Goal: Information Seeking & Learning: Learn about a topic

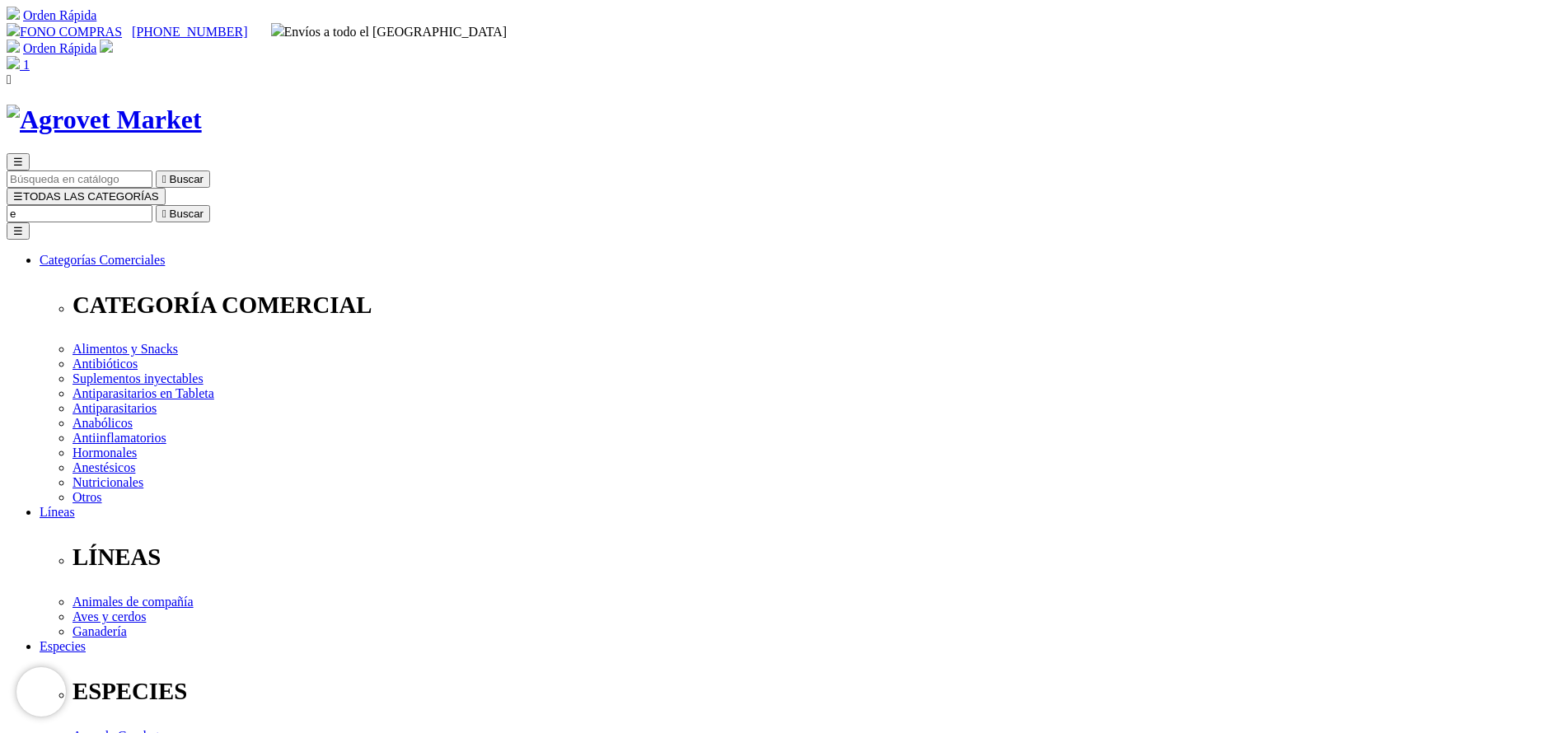
select select "19"
type input "enro"
click at [156, 205] on button " Buscar" at bounding box center [183, 213] width 54 height 17
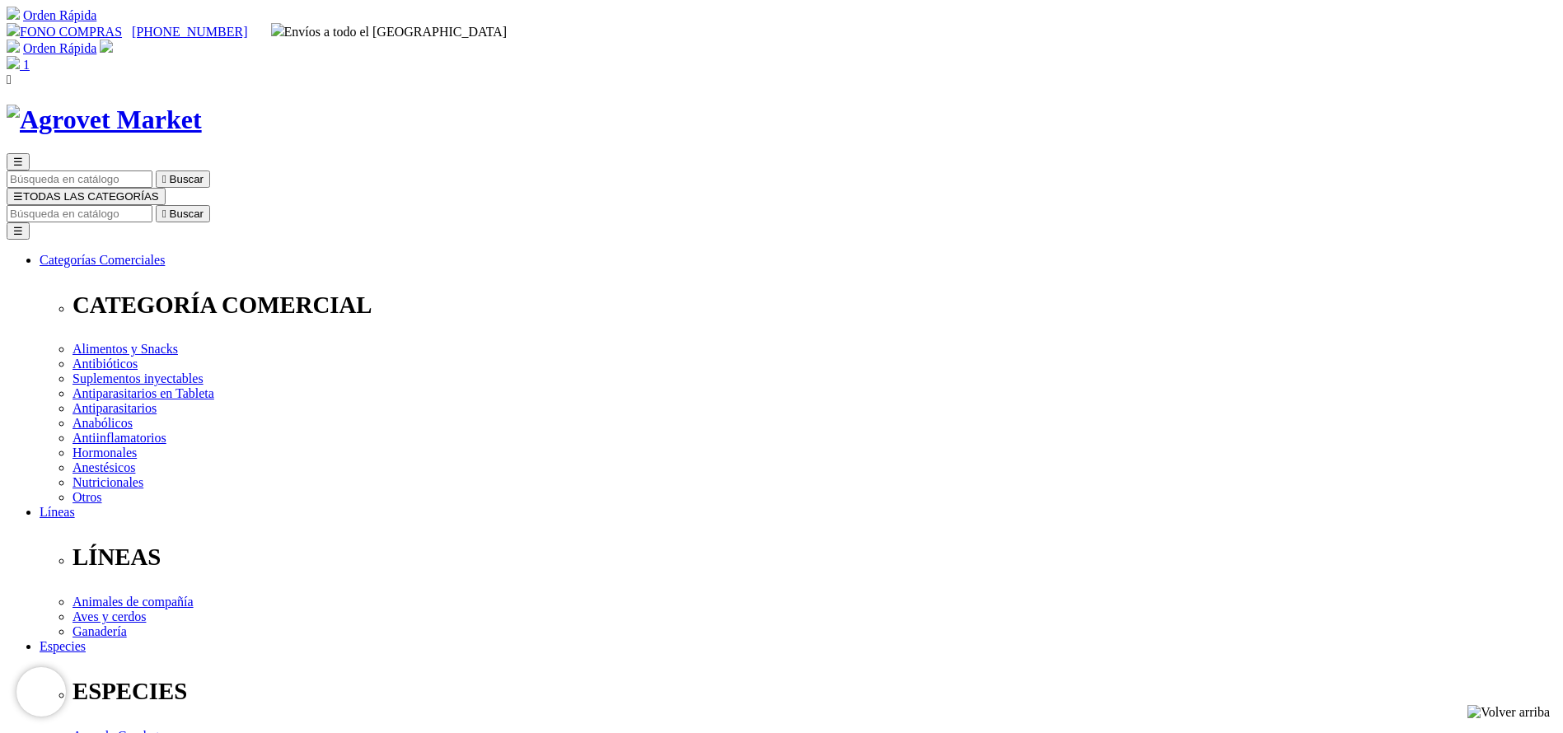
select select "4"
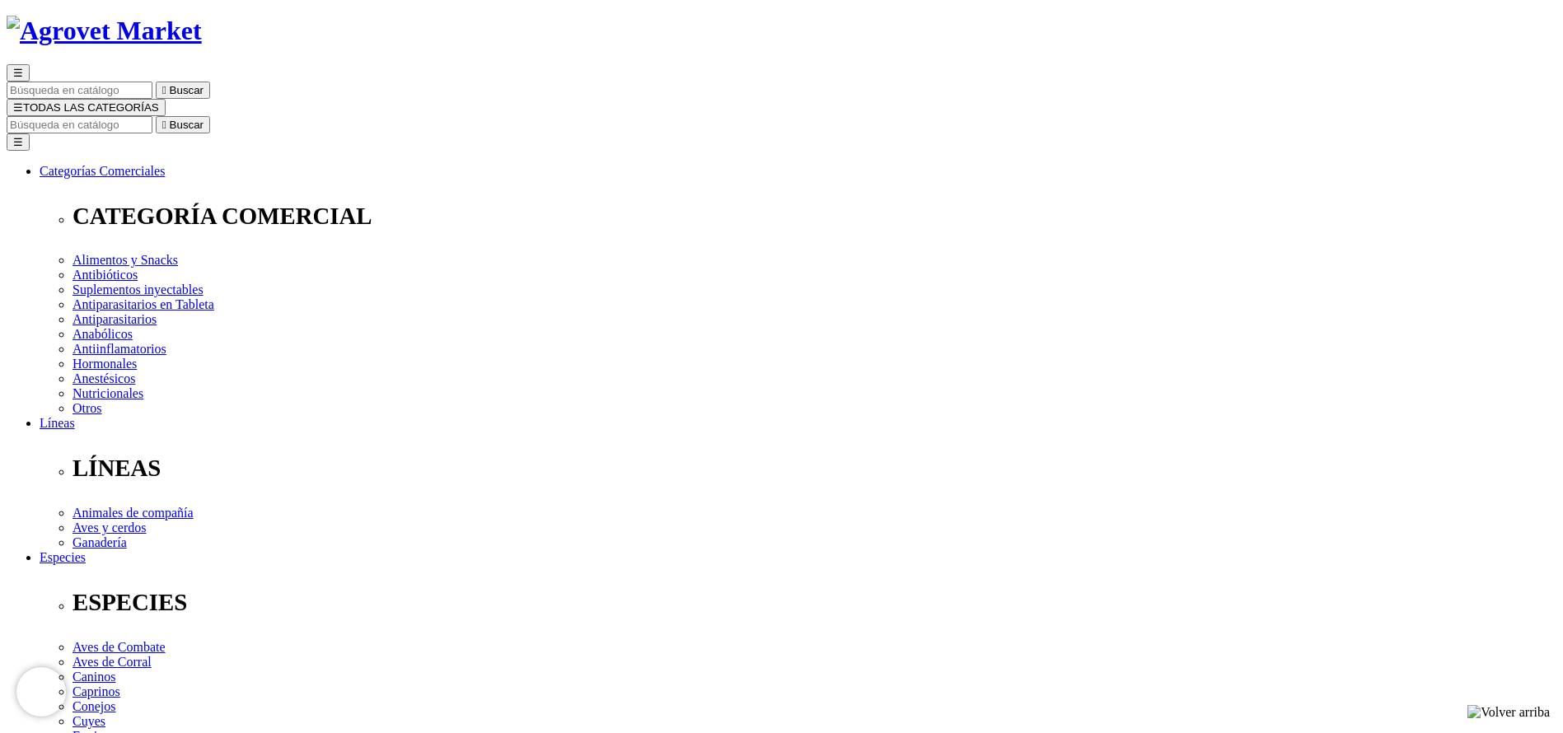
scroll to position [124, 0]
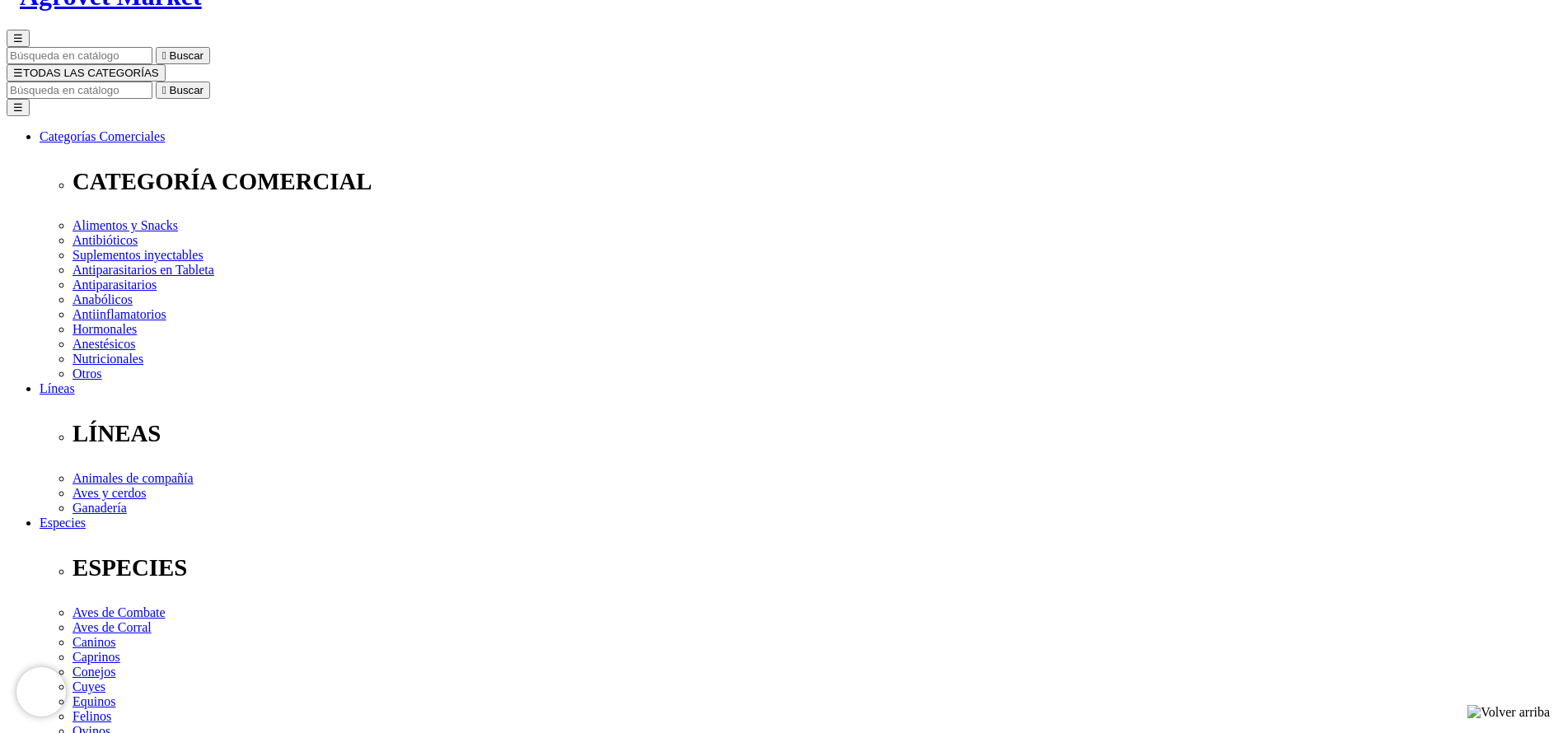
select select "4"
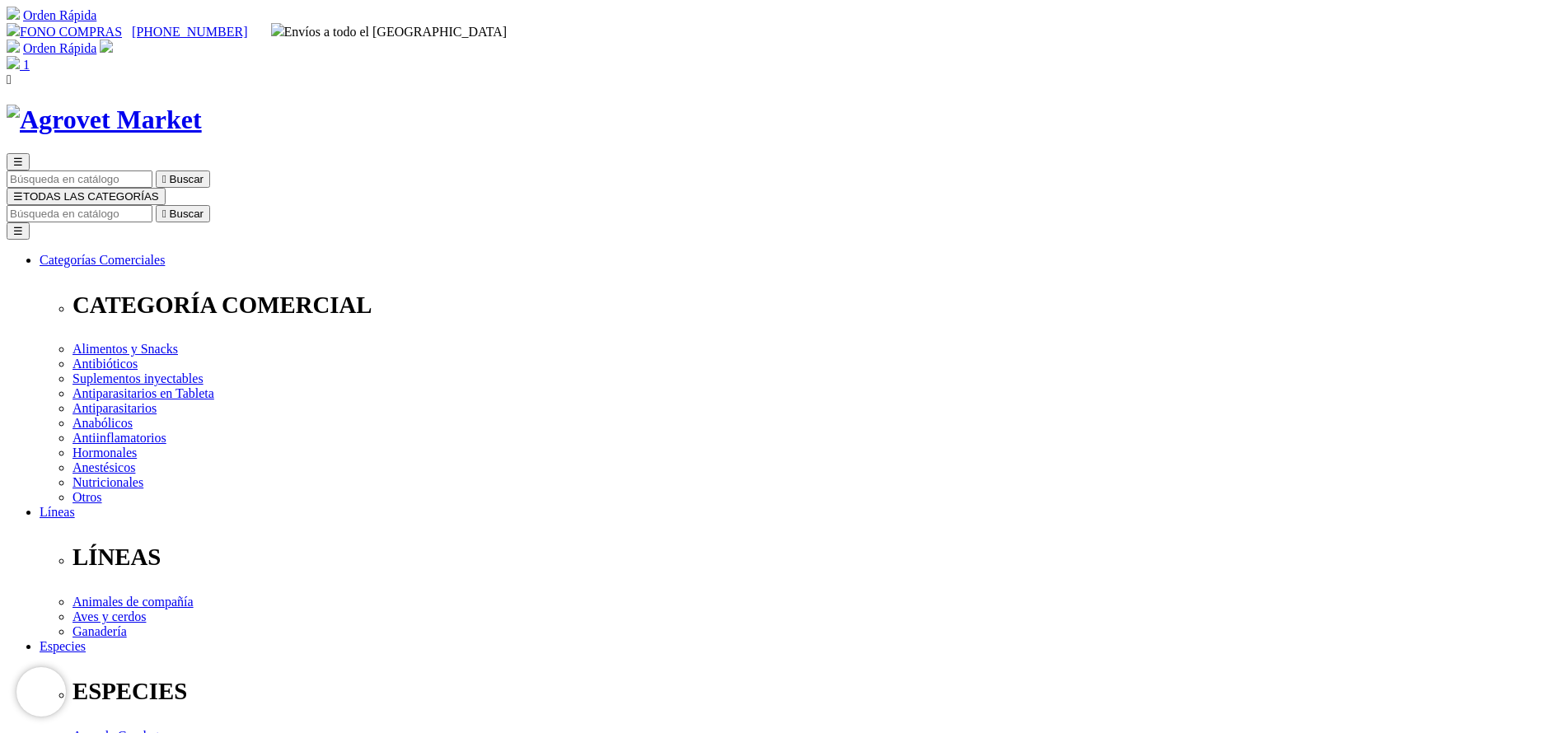
click at [152, 205] on input "Buscar" at bounding box center [80, 213] width 146 height 17
type input "TRIV"
click at [156, 205] on button " Buscar" at bounding box center [183, 213] width 54 height 17
click at [152, 205] on input "Buscar" at bounding box center [80, 213] width 146 height 17
type input "CURA"
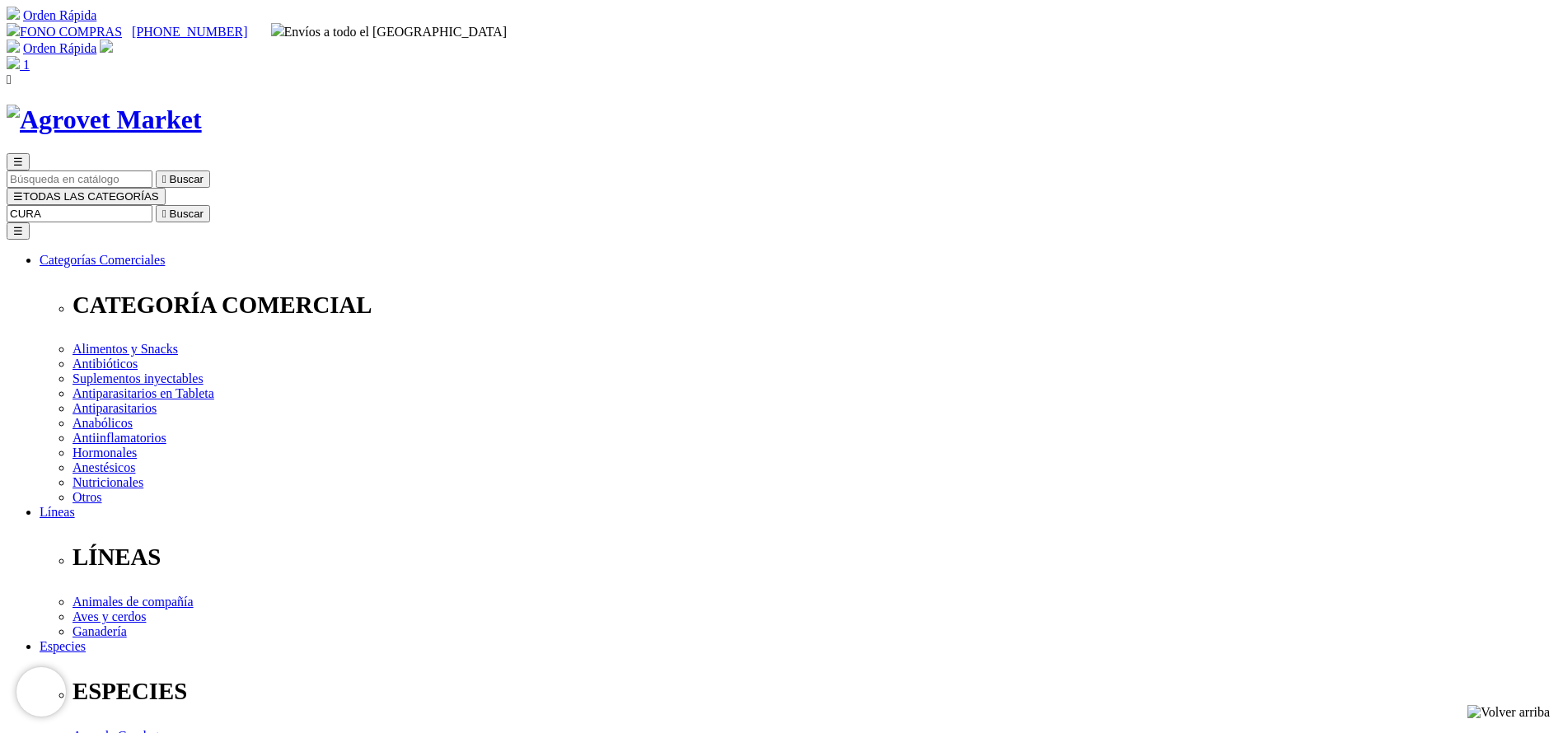
click at [156, 205] on button " Buscar" at bounding box center [183, 213] width 54 height 17
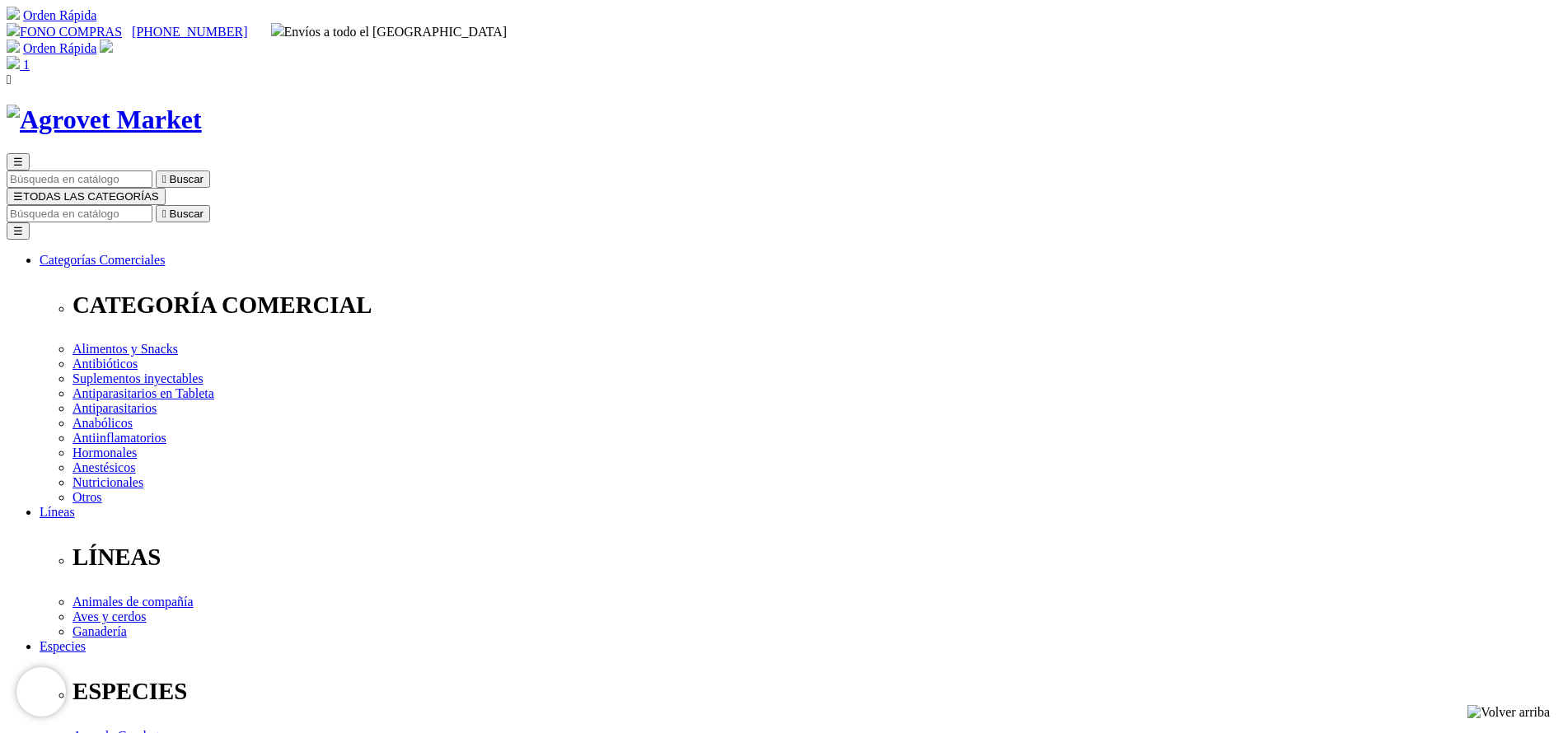
copy div "Curabicheras Kerkus"
click at [152, 205] on input "Buscar" at bounding box center [80, 213] width 146 height 17
type input "rumen"
click at [156, 205] on button " Buscar" at bounding box center [183, 213] width 54 height 17
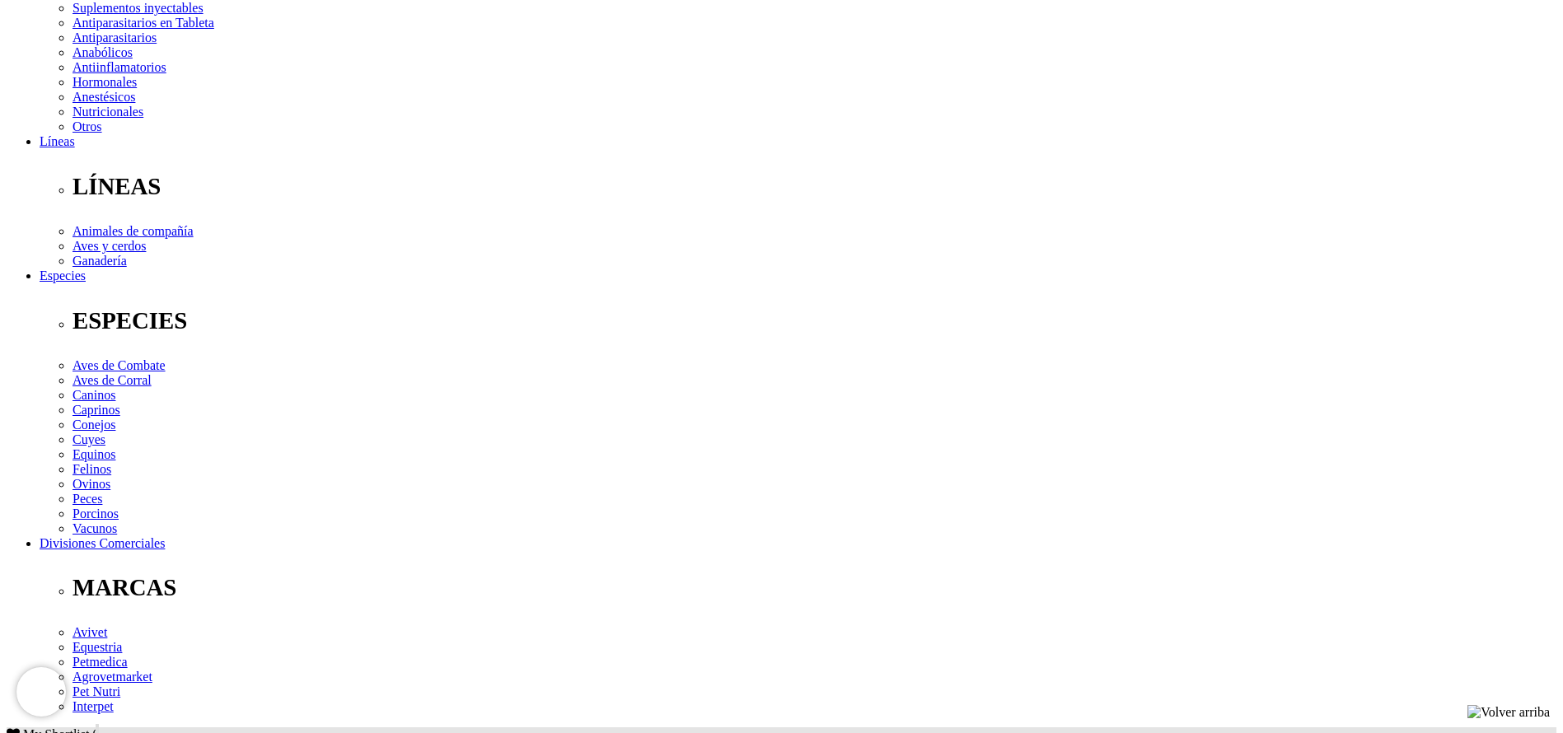
select select "107"
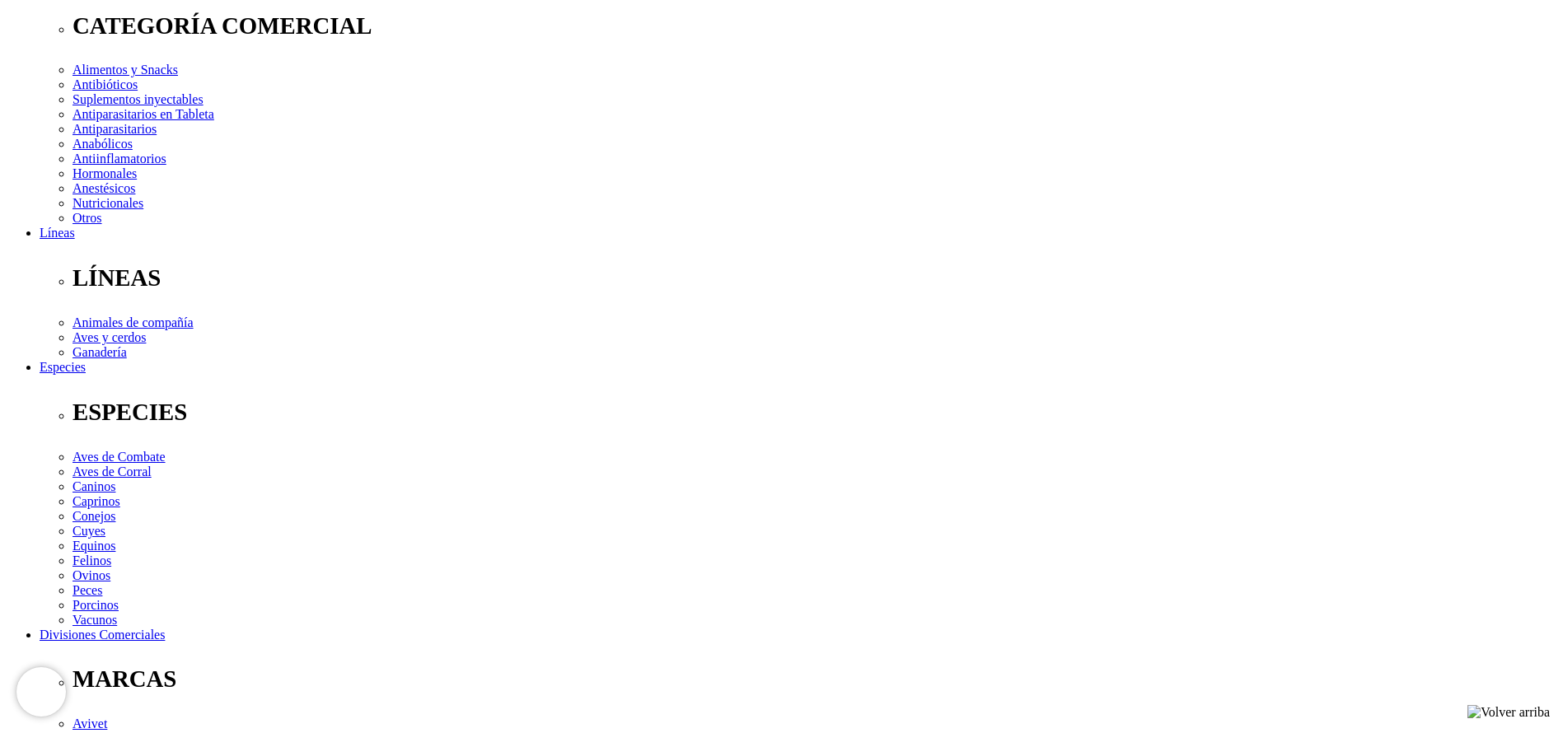
scroll to position [247, 0]
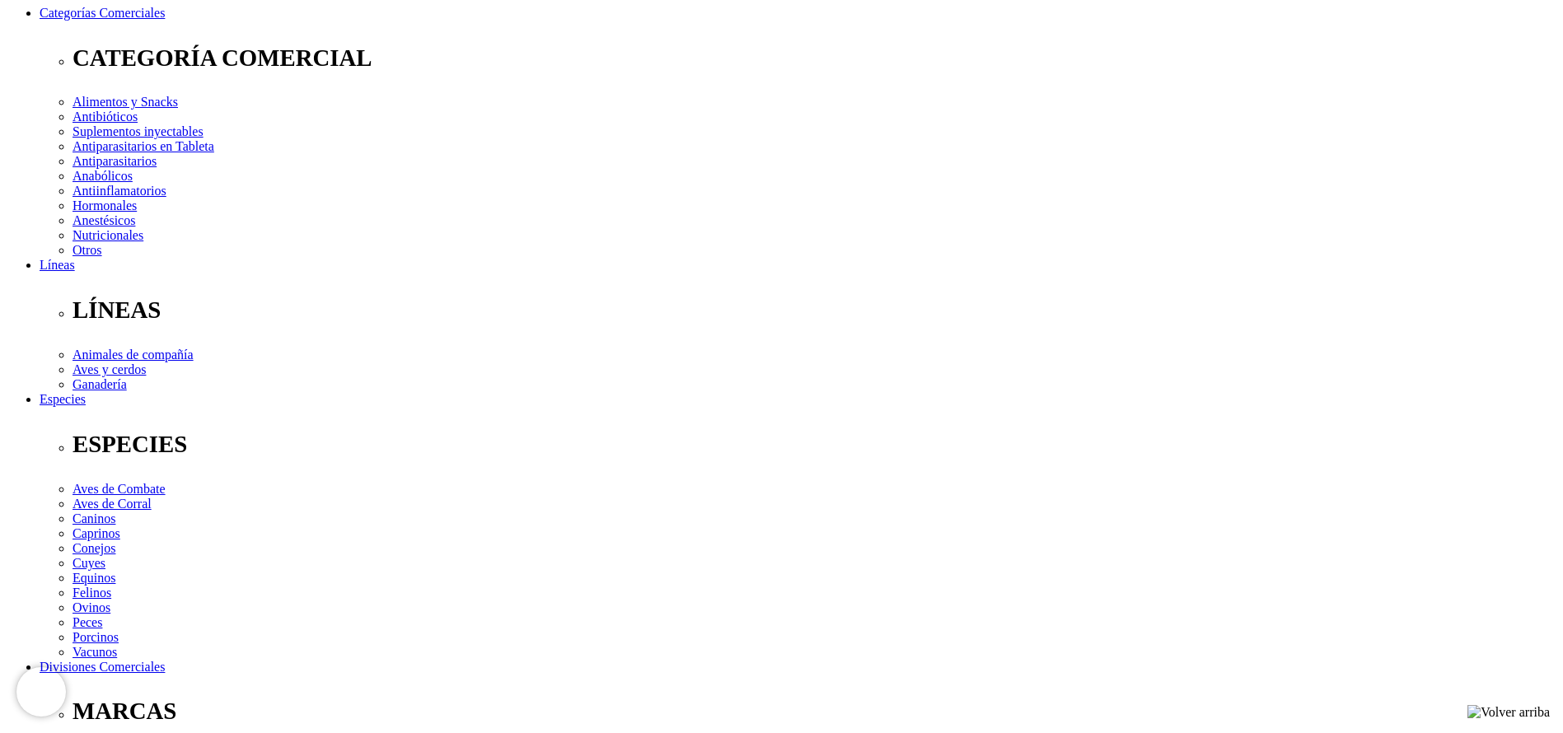
select select "107"
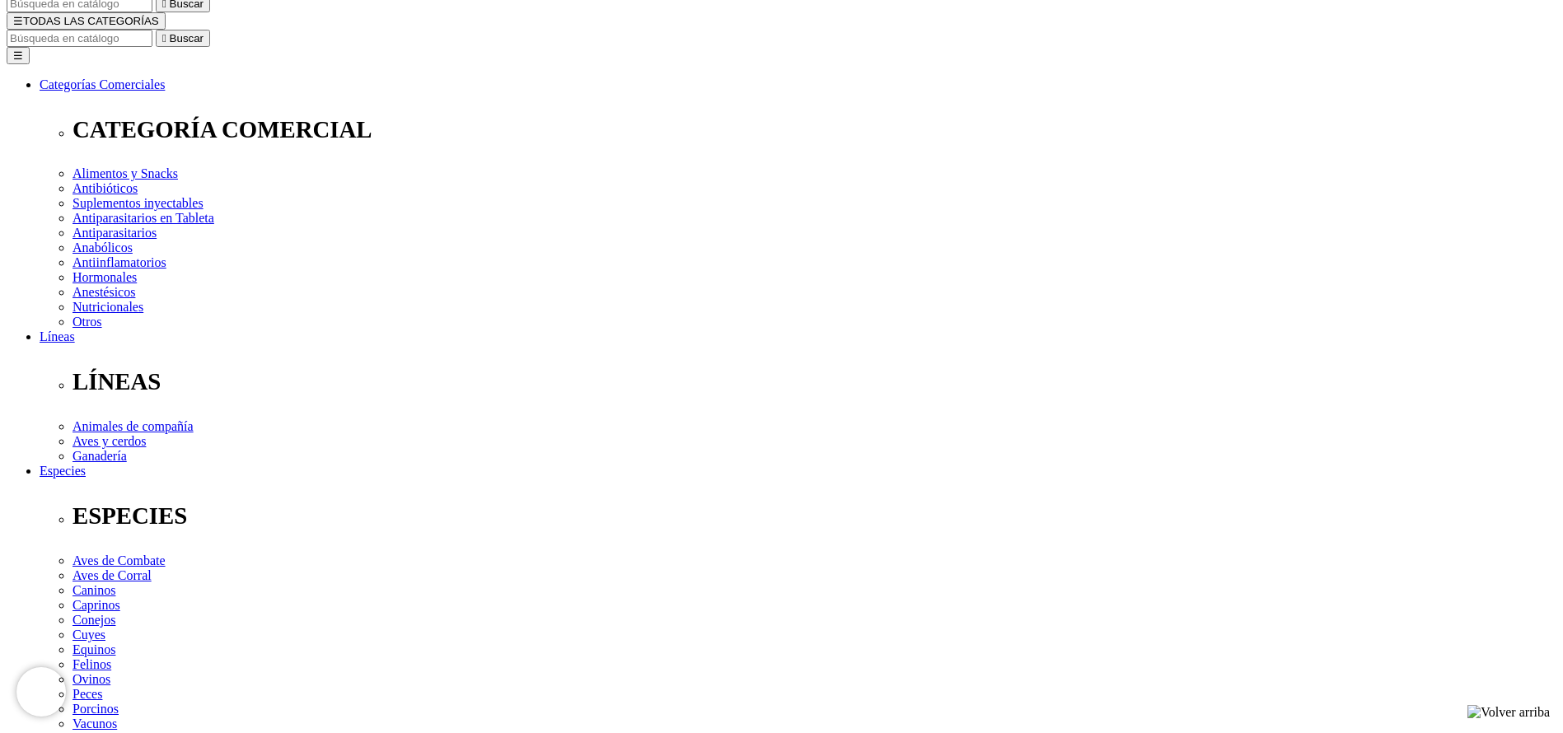
scroll to position [124, 0]
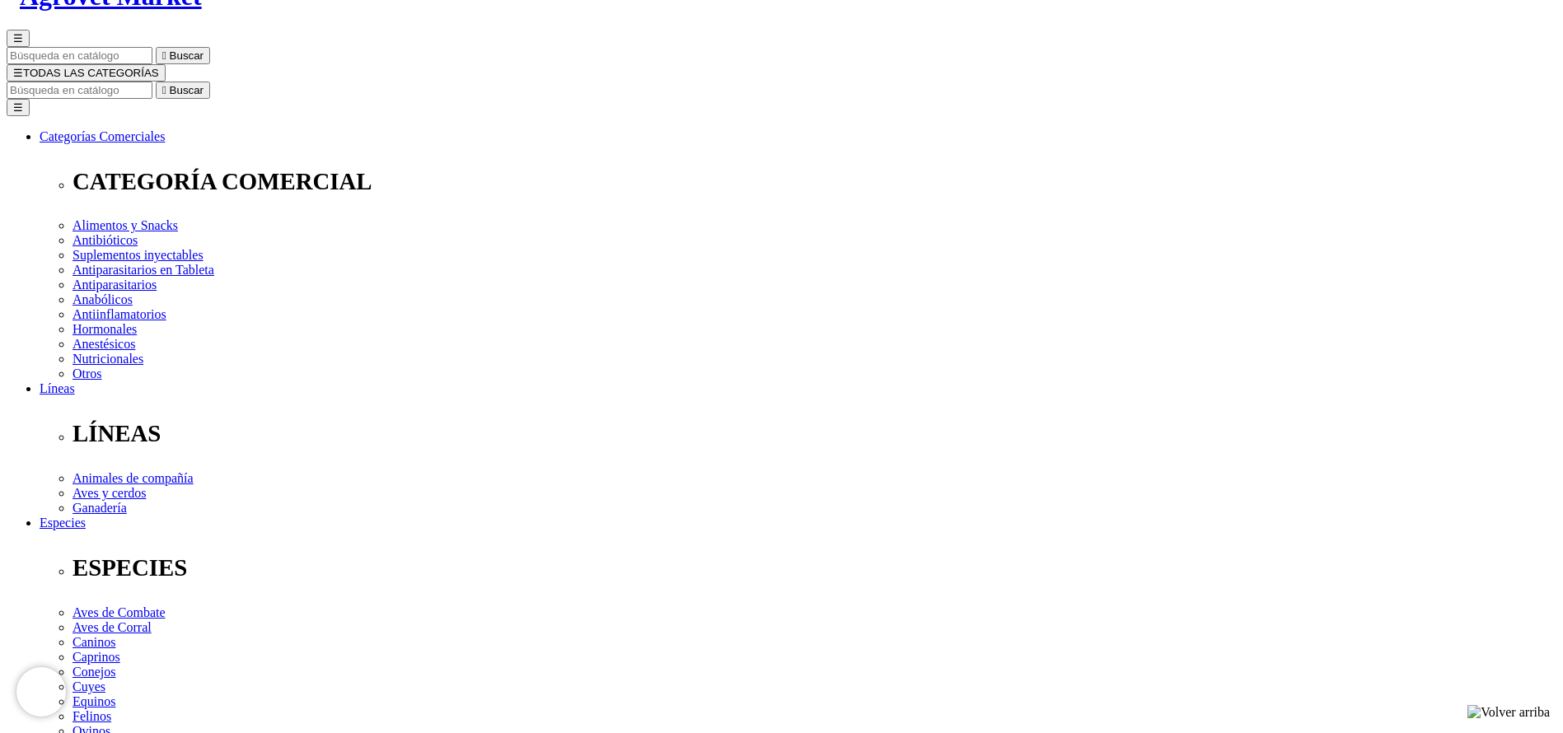
copy h1 "Rumenade"
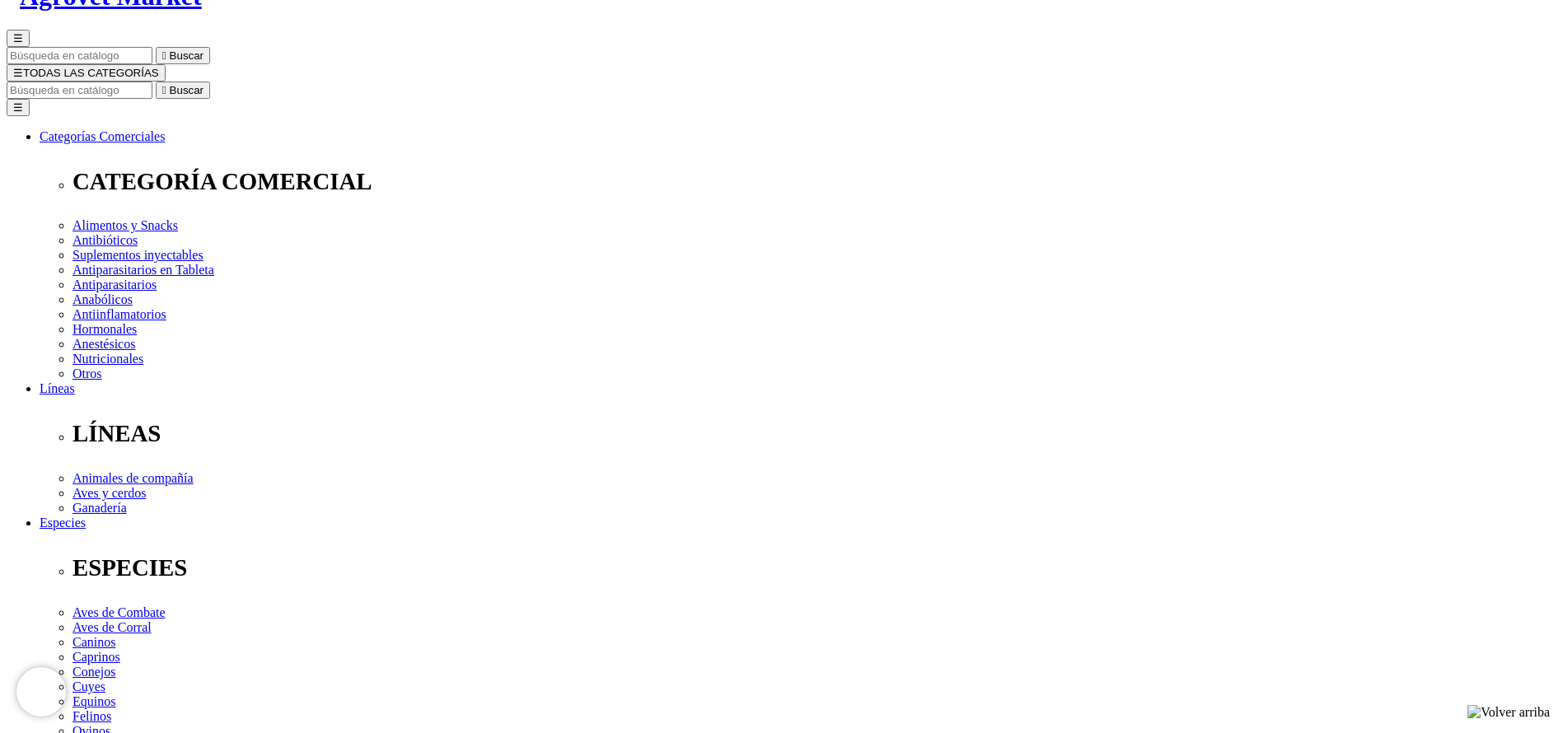
copy div "Rumenade® P"
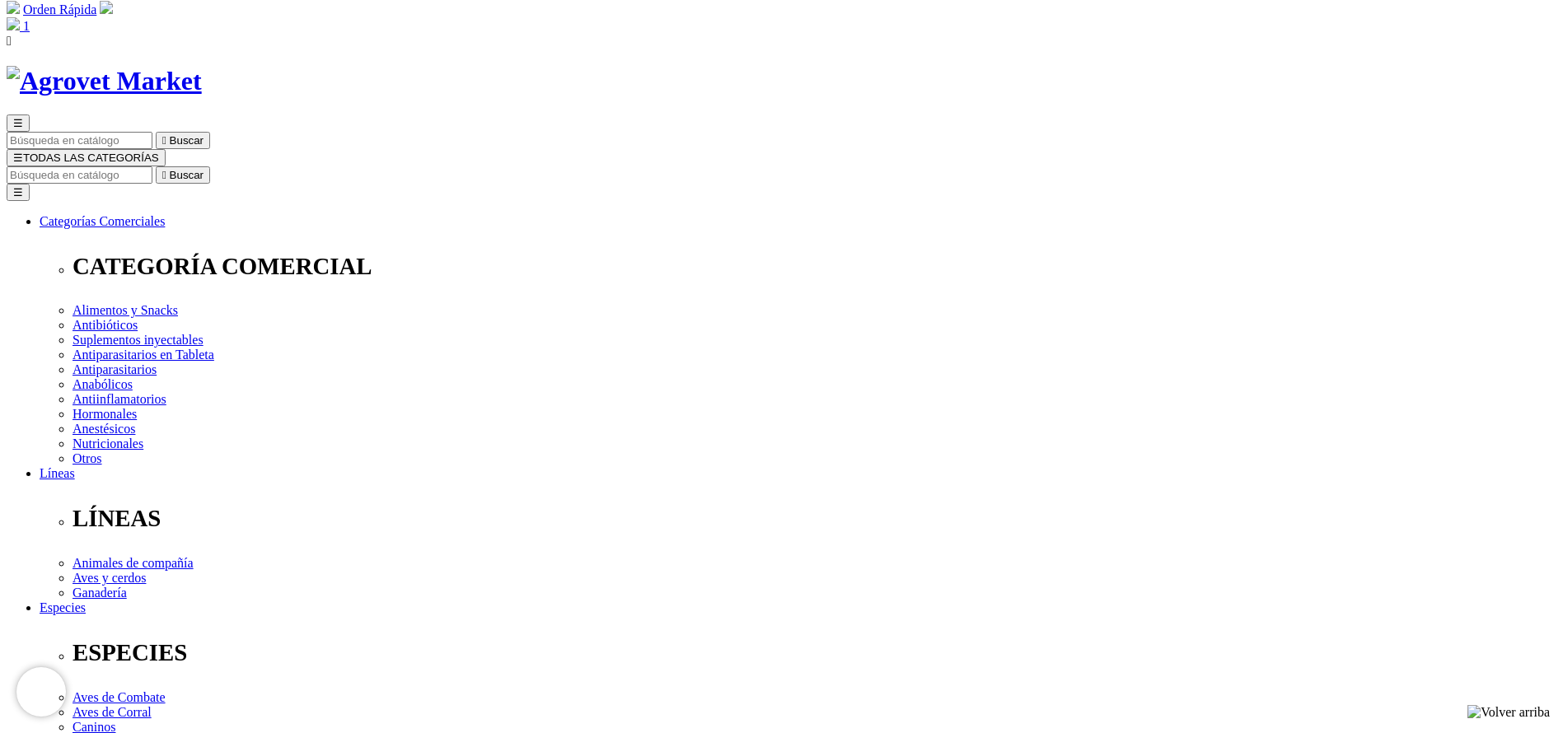
scroll to position [0, 0]
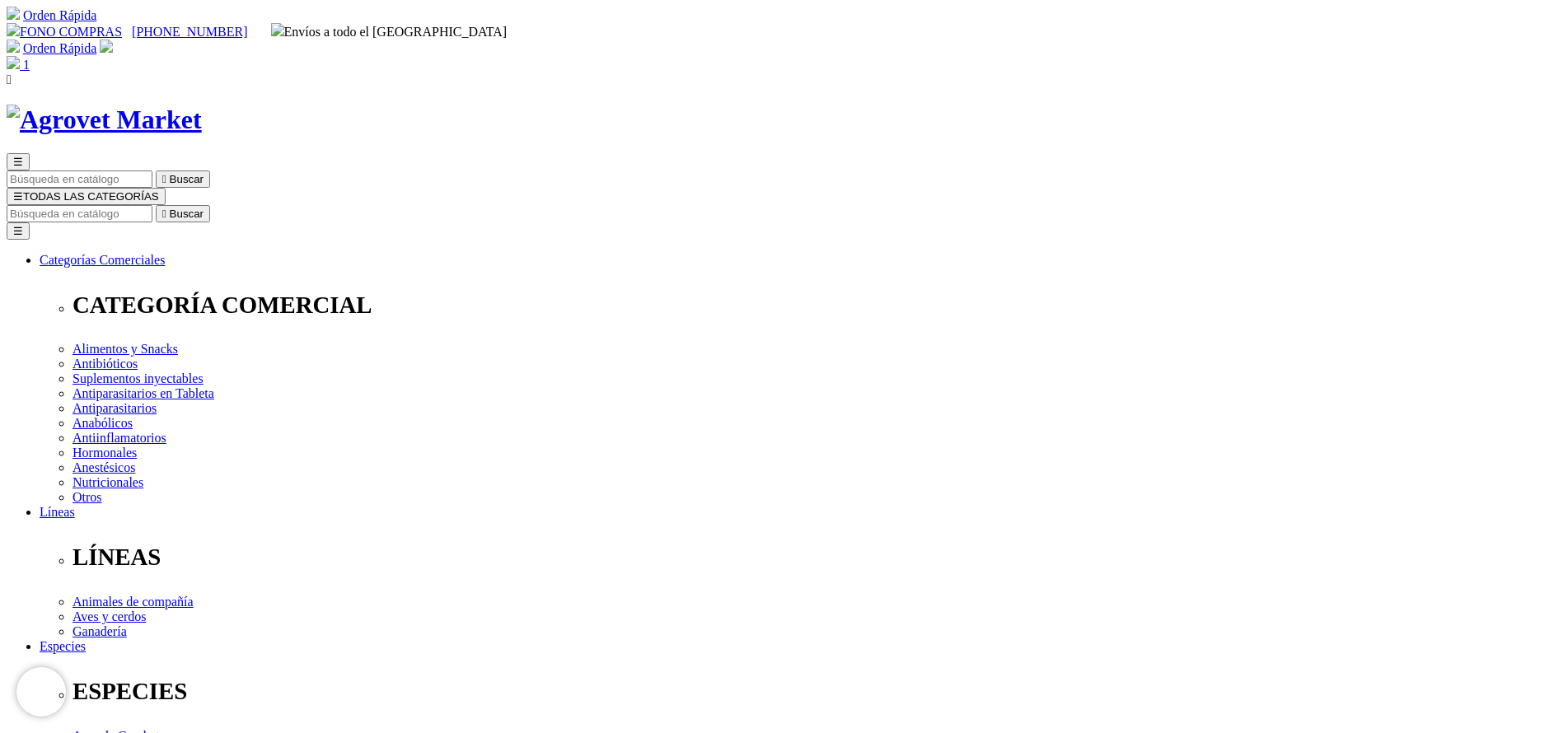
click at [152, 205] on input "Buscar" at bounding box center [80, 213] width 146 height 17
type input "power"
click at [250, 205] on button " Buscar" at bounding box center [277, 213] width 54 height 17
click at [152, 205] on input "Buscar" at bounding box center [80, 213] width 146 height 17
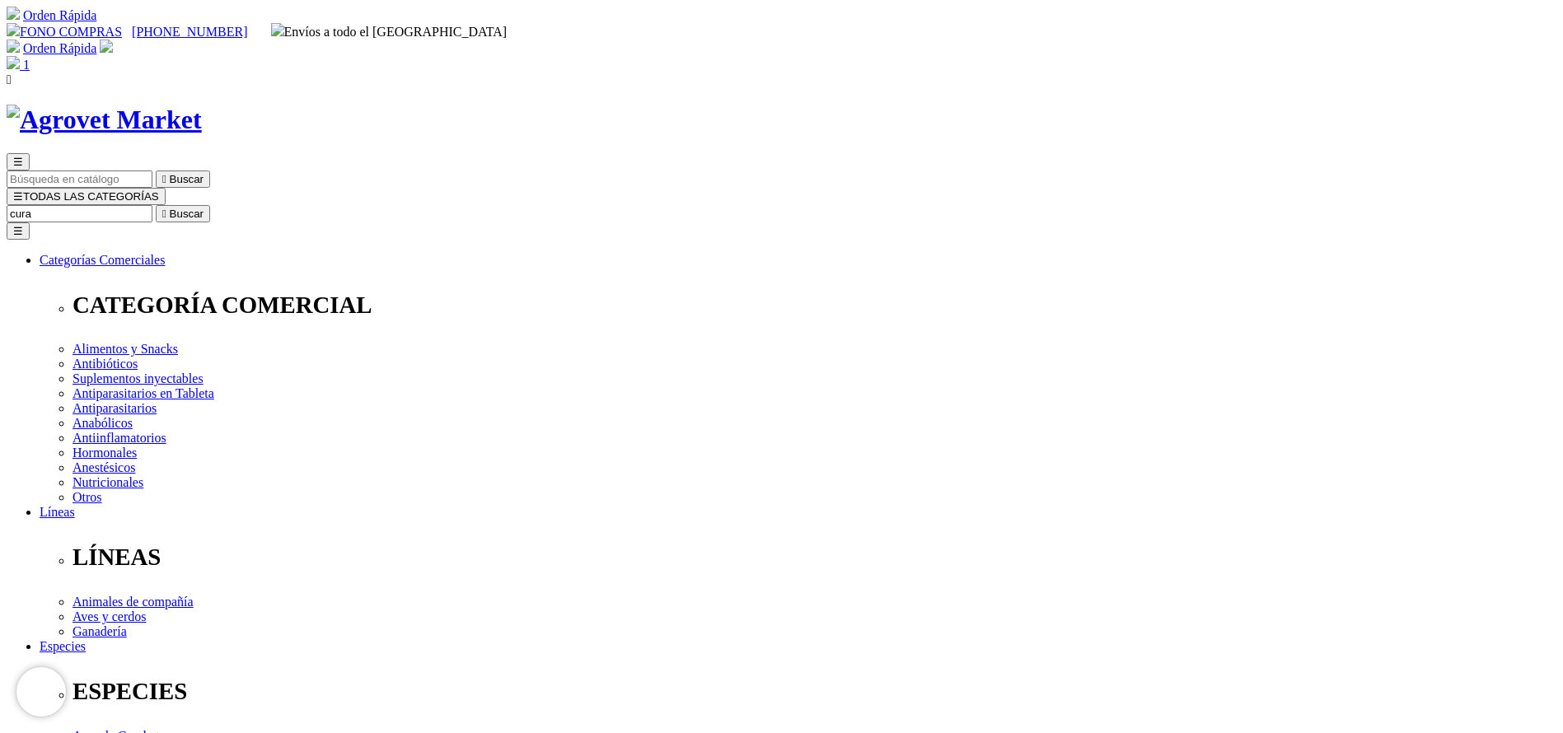
type input "cura"
click at [156, 205] on button " Buscar" at bounding box center [183, 213] width 54 height 17
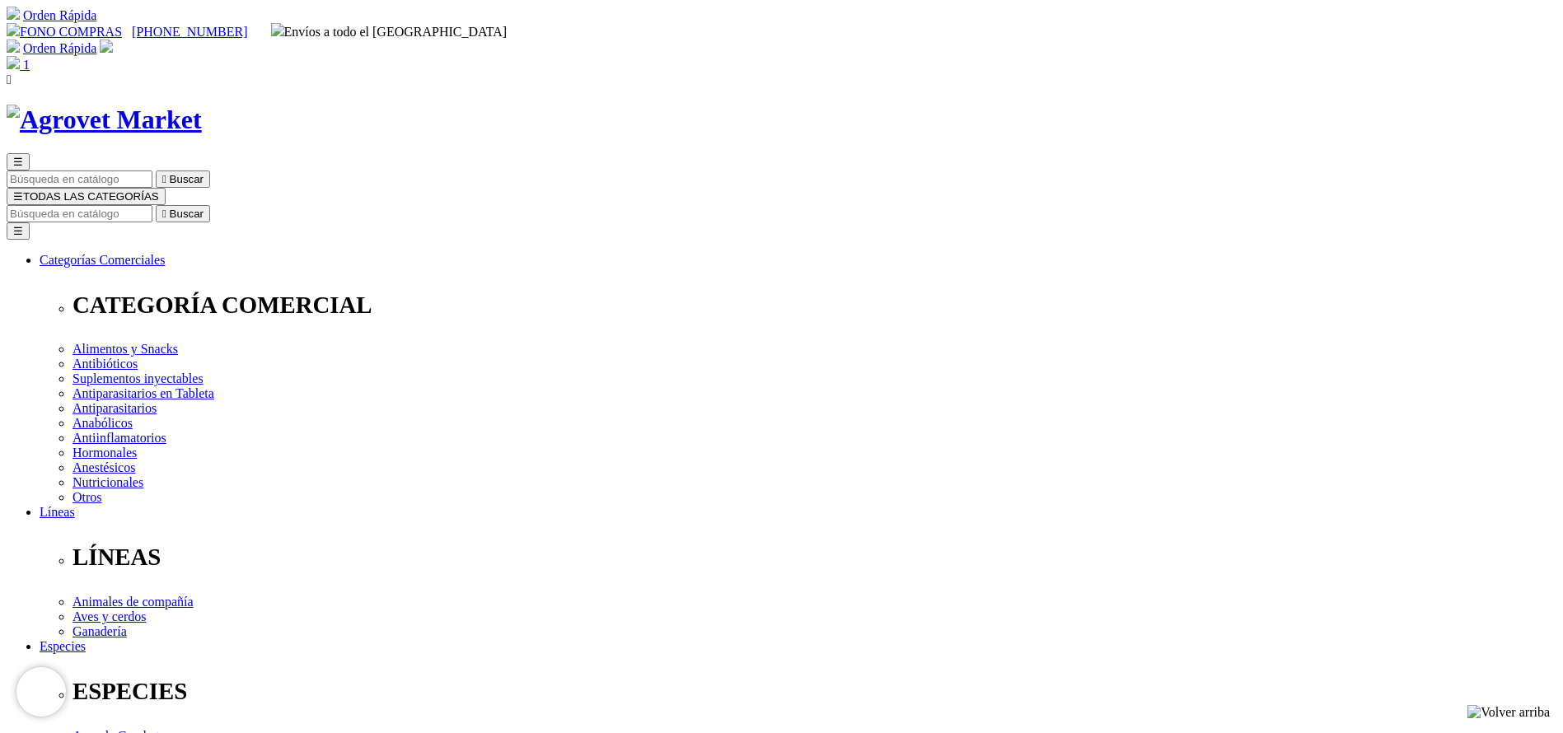
copy div "Curabicheras Kerkus Plata"
